Goal: Task Accomplishment & Management: Manage account settings

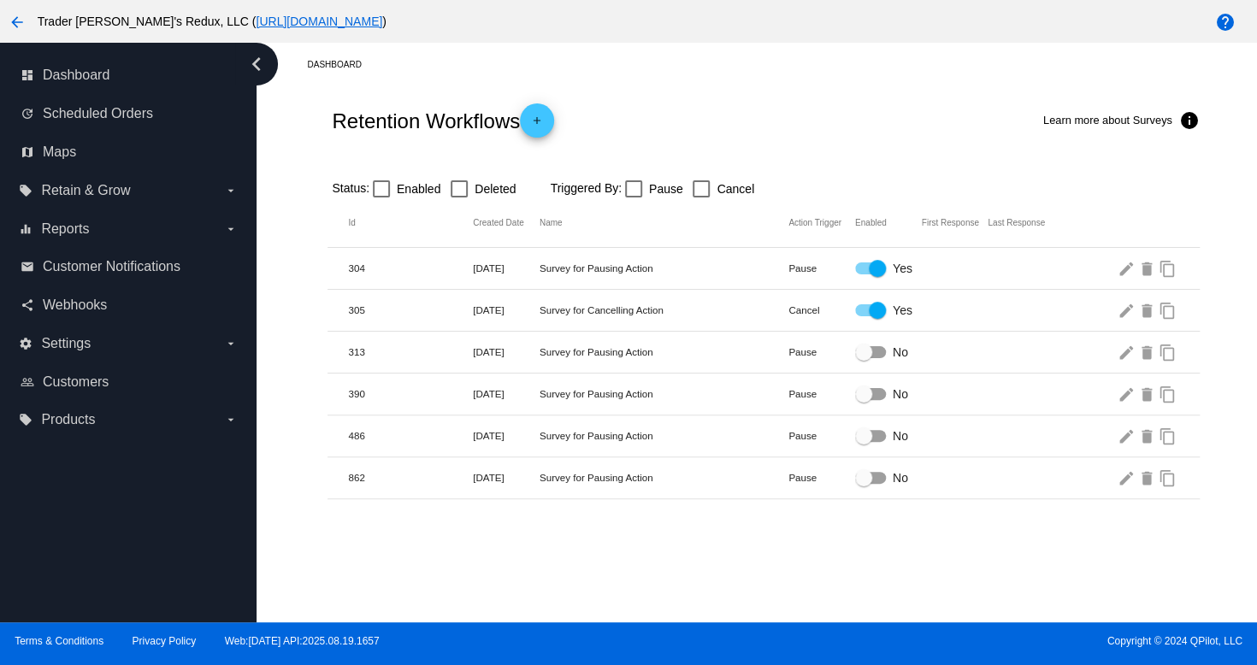
drag, startPoint x: 783, startPoint y: 117, endPoint x: 772, endPoint y: 120, distance: 11.4
click at [783, 117] on div "Retention Workflows add Learn more about Surveys info" at bounding box center [762, 120] width 871 height 68
click at [121, 117] on span "Scheduled Orders" at bounding box center [98, 113] width 110 height 15
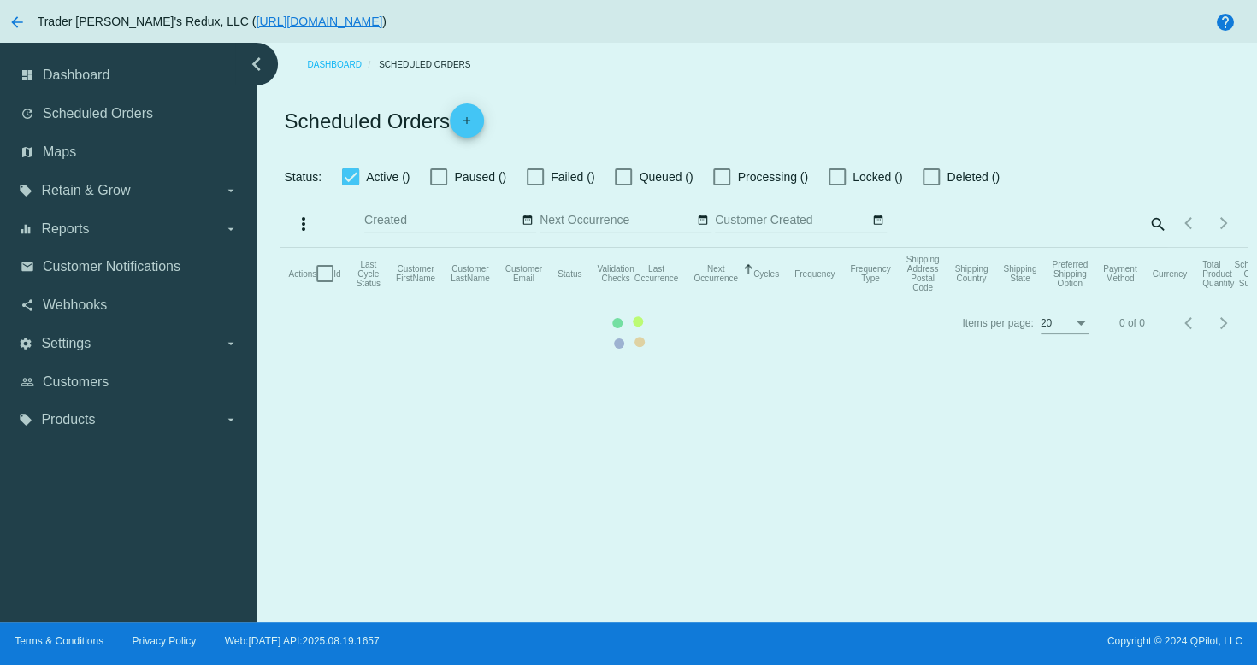
checkbox input "true"
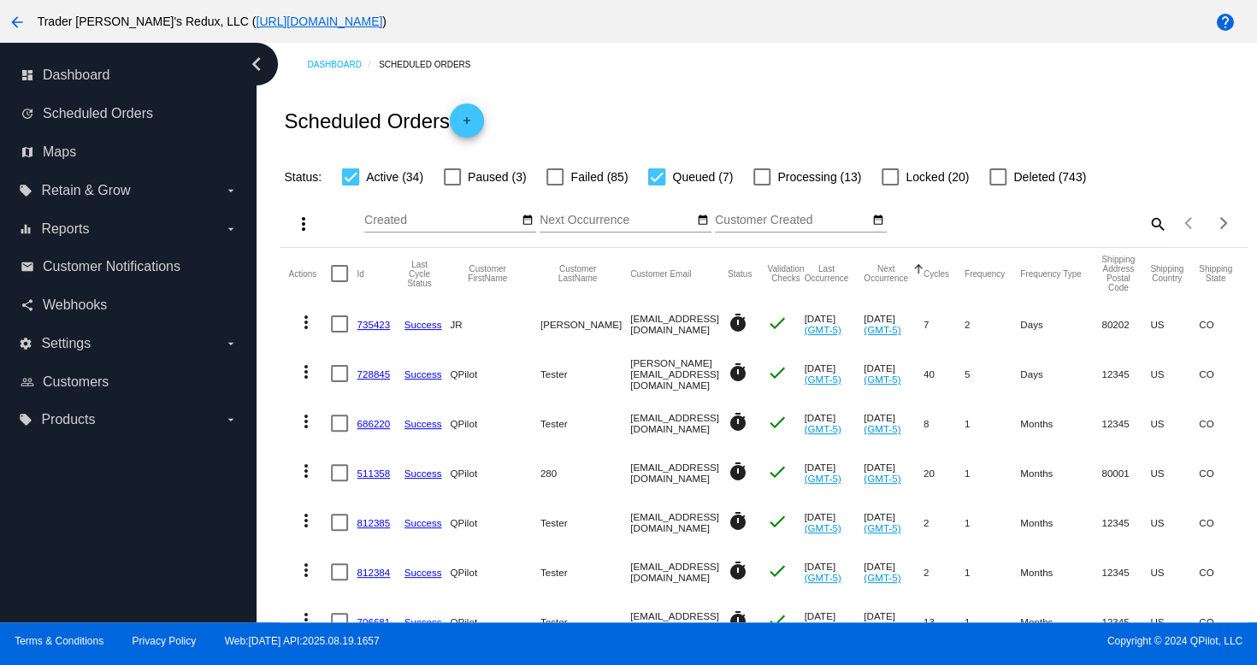
click at [656, 96] on div "Scheduled Orders add" at bounding box center [763, 120] width 967 height 68
drag, startPoint x: 947, startPoint y: 79, endPoint x: 974, endPoint y: 66, distance: 29.8
click at [608, 121] on div "Scheduled Orders add" at bounding box center [763, 120] width 967 height 68
